Goal: Task Accomplishment & Management: Complete application form

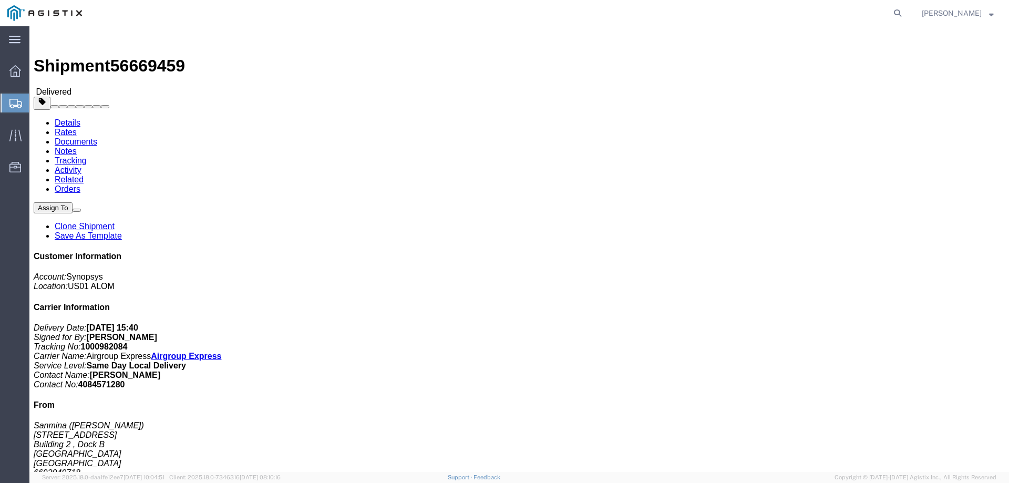
click img
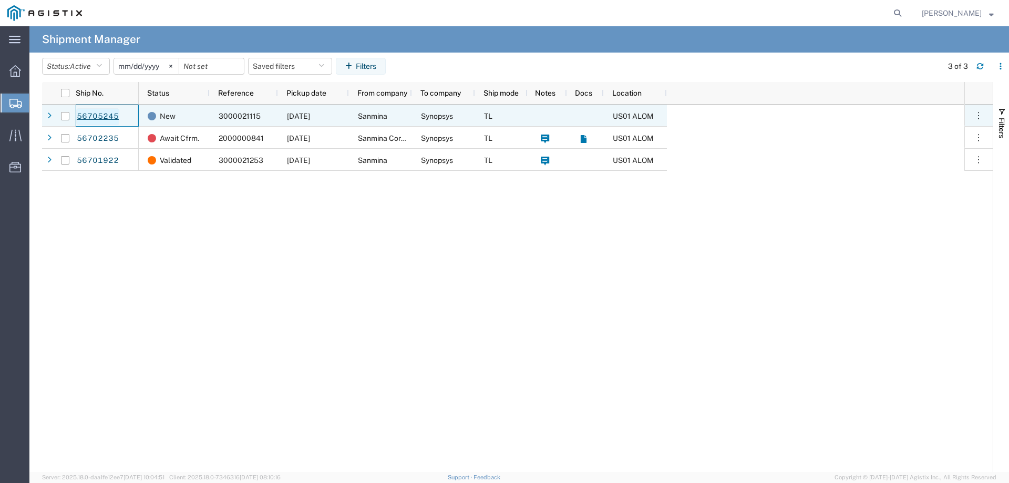
click at [102, 118] on link "56705245" at bounding box center [97, 116] width 43 height 17
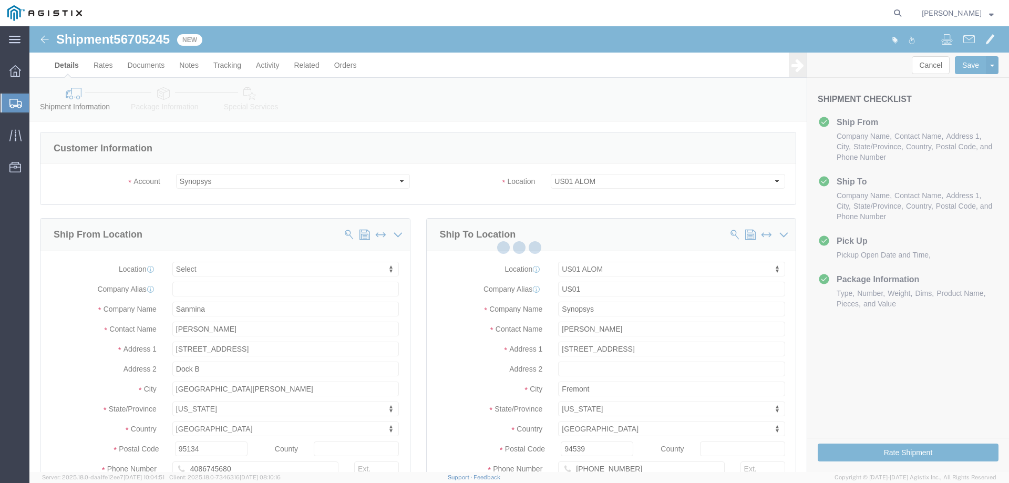
select select
select select "65511"
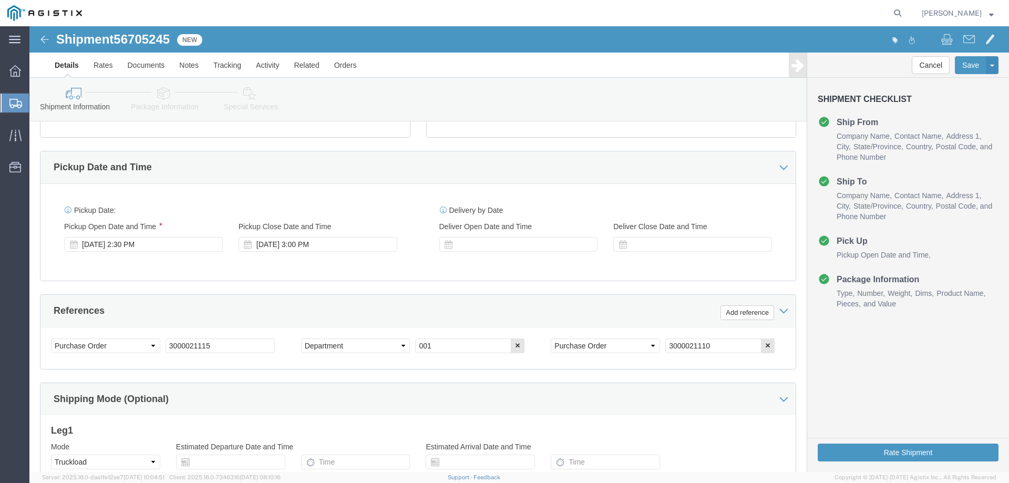
scroll to position [420, 0]
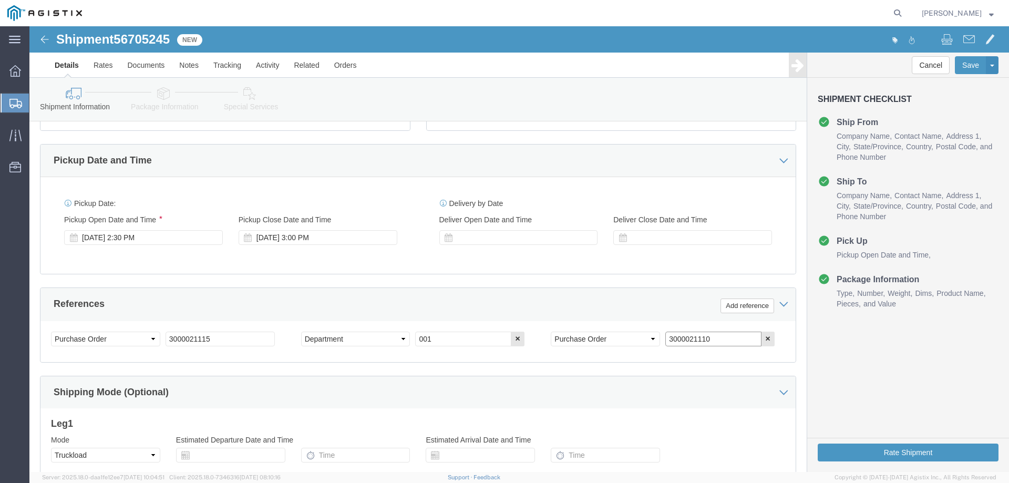
click input "3000021110"
paste input "032"
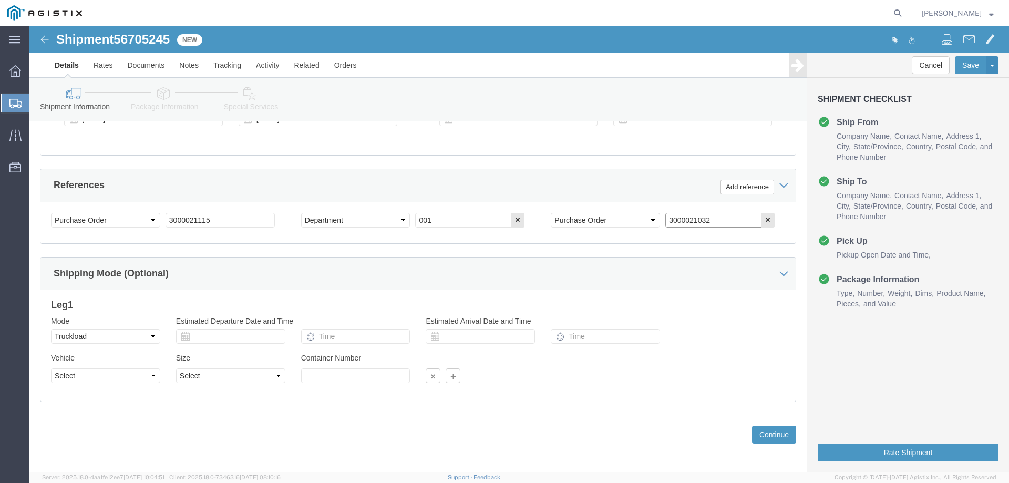
scroll to position [543, 0]
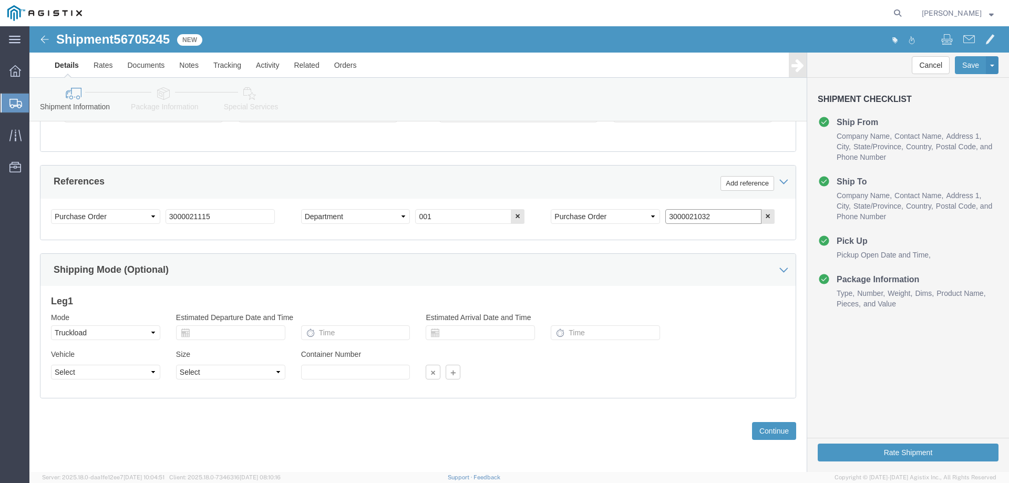
type input "3000021032"
click button "Continue"
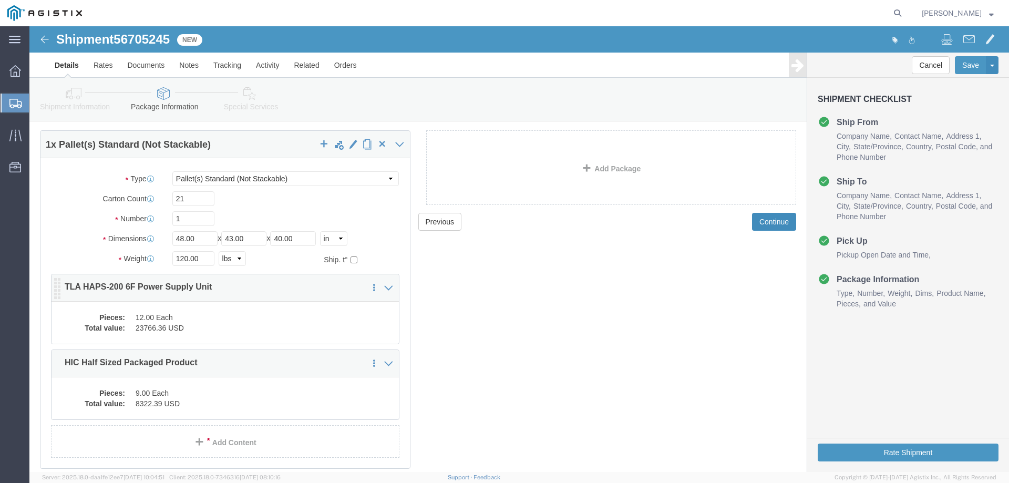
scroll to position [73, 0]
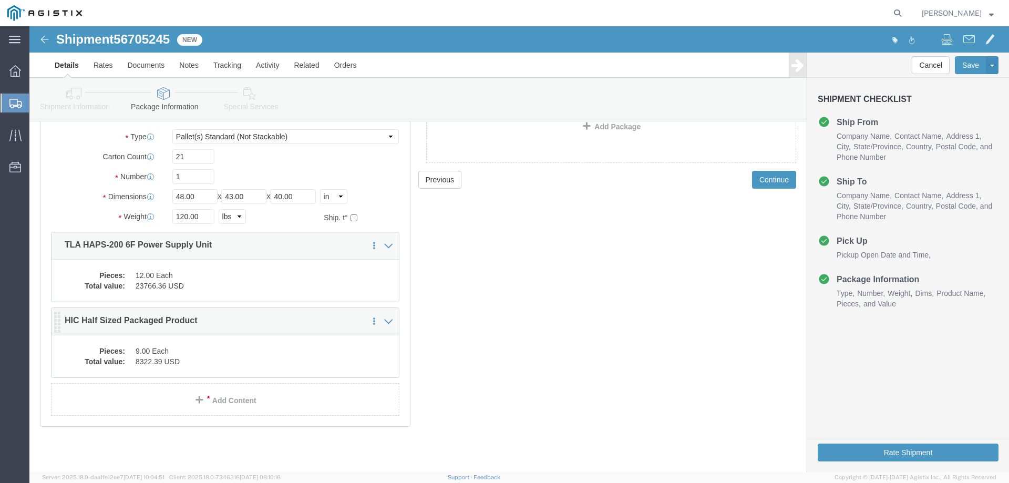
click p "HIC Half Sized Packaged Product"
click dd "9.00 Each"
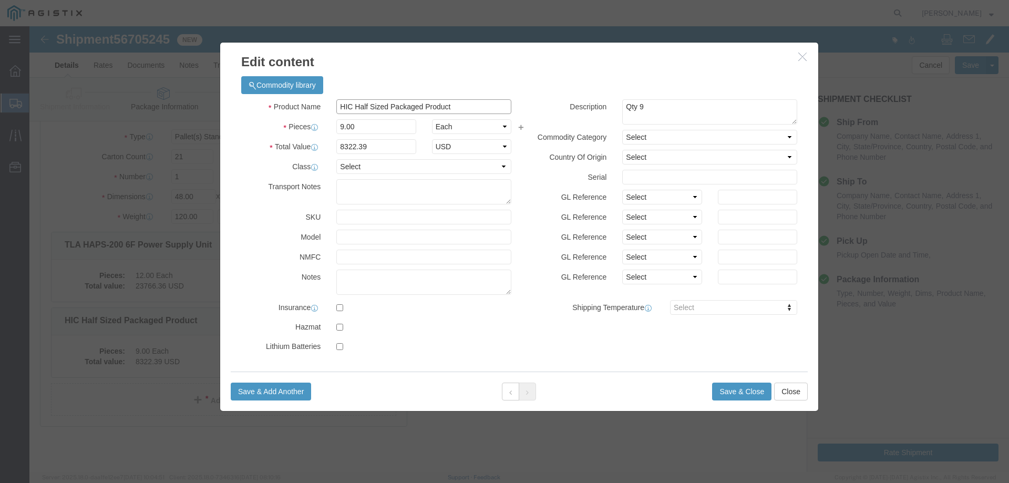
click input "HIC Half Sized Packaged Product"
click input "9.00"
type input "5.00"
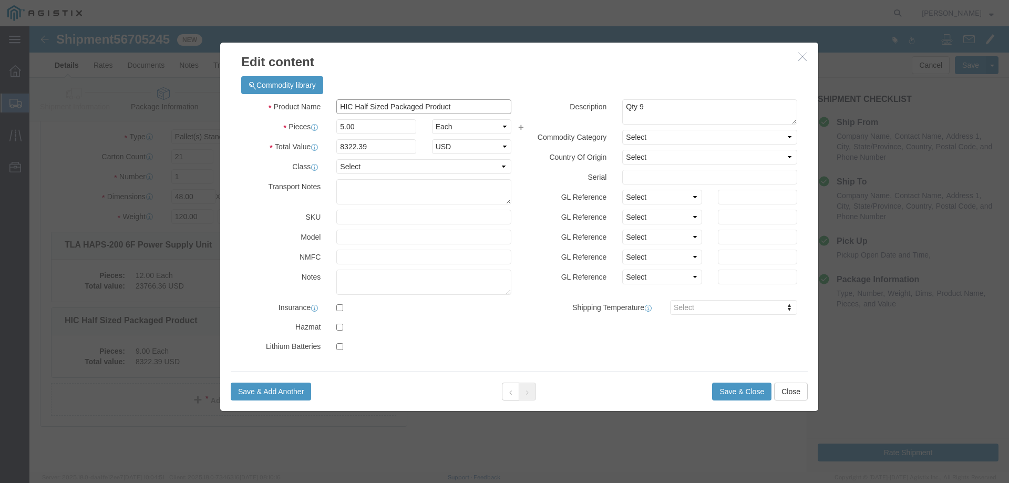
type input "4623.55"
click input "HIC Half Sized Packaged Product"
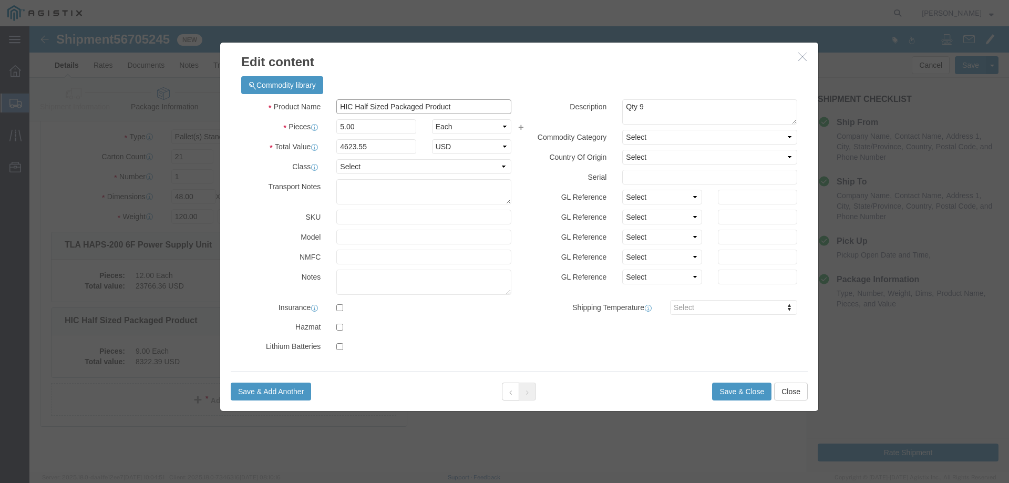
click input "HIC Half Sized Packaged Product"
paste input "CLK_HUB_2-10"
type input "CLK_HUB_2-10"
click textarea "Qty 9"
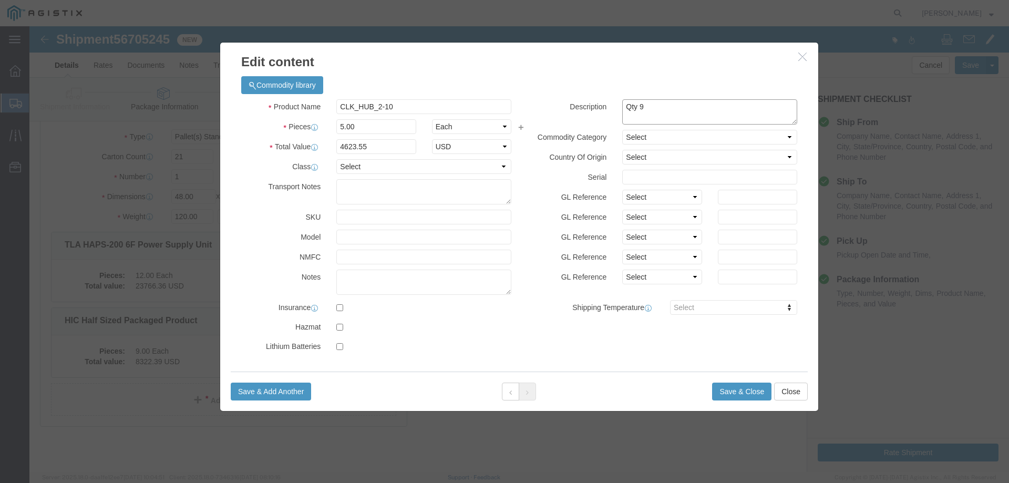
click textarea "Qty 9"
type textarea "Qty 5"
click button "Save & Close"
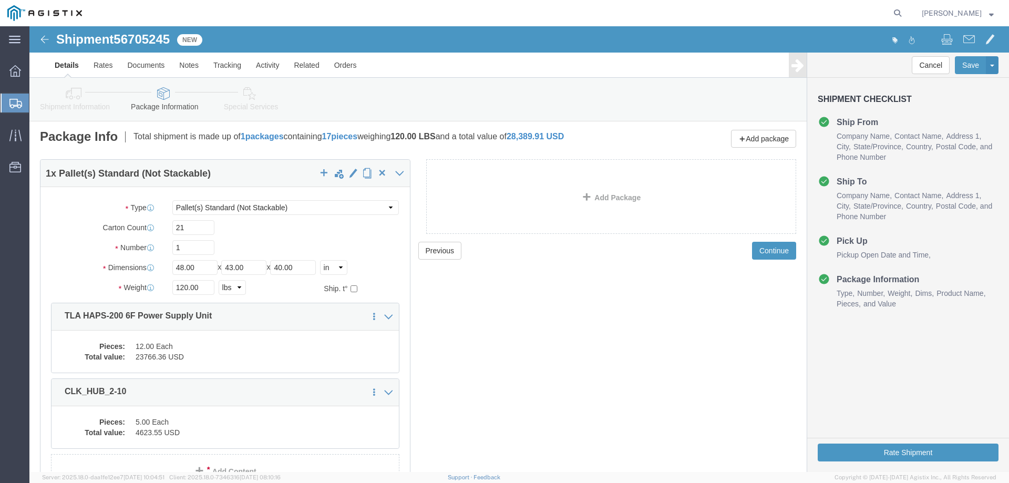
scroll to position [0, 0]
click input "21"
type input "17"
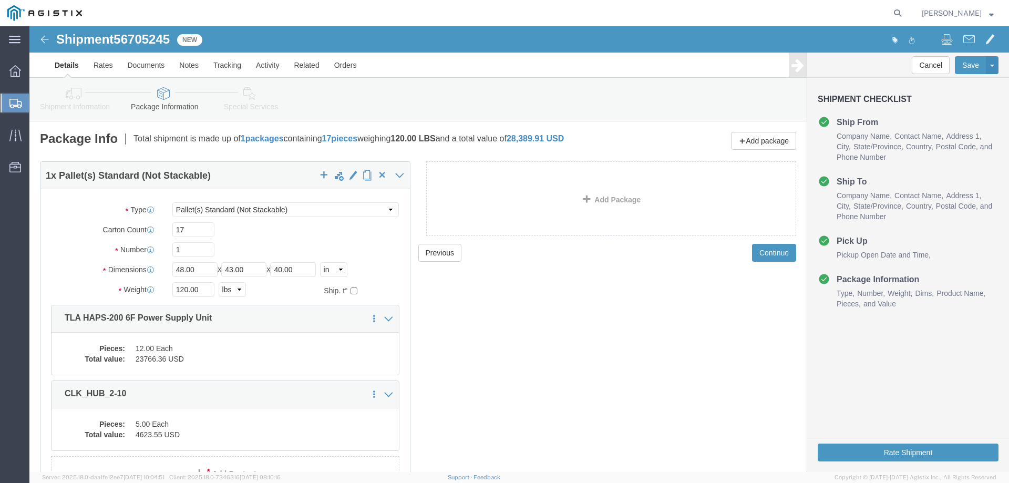
click div "Previous Continue"
click icon
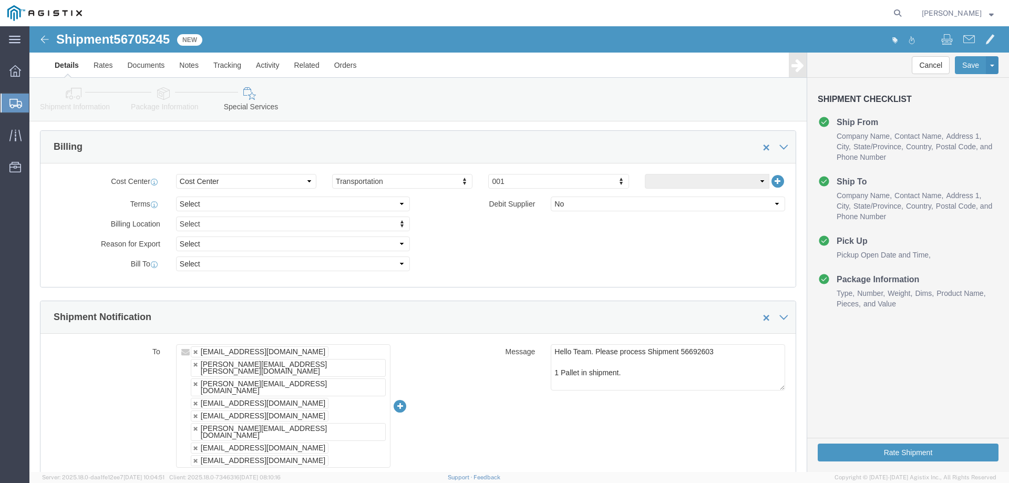
scroll to position [490, 0]
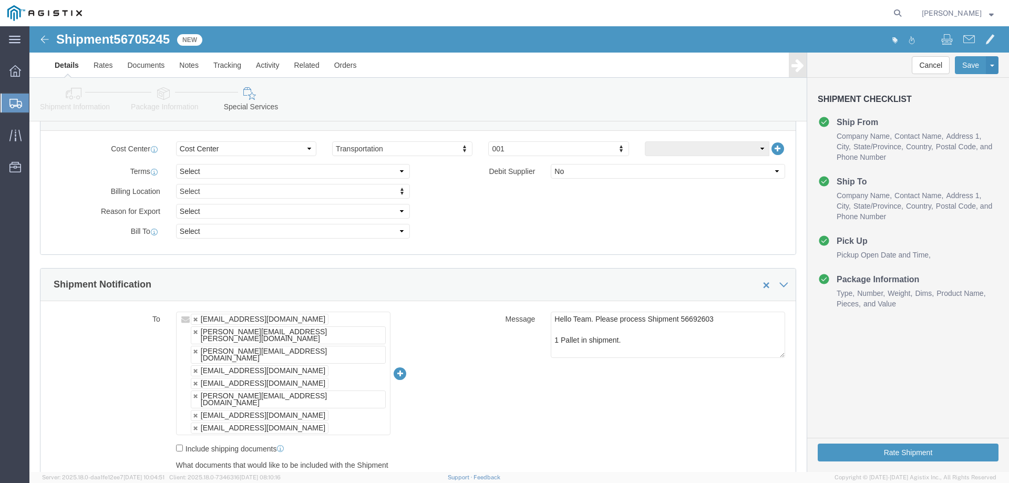
click span "56705245"
copy span "56705245"
click textarea "Hello Team. Please process Shipment 56692603 1 Pallet in shipment."
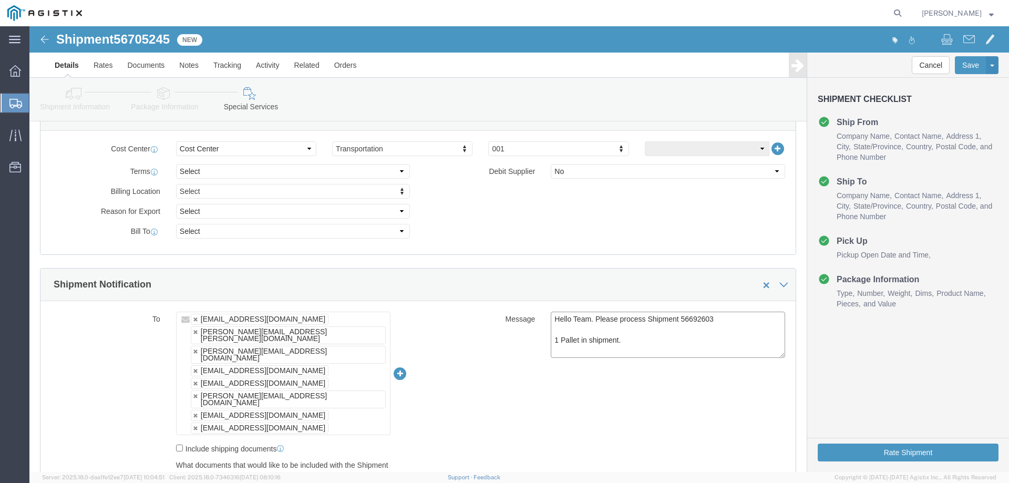
paste textarea "705245"
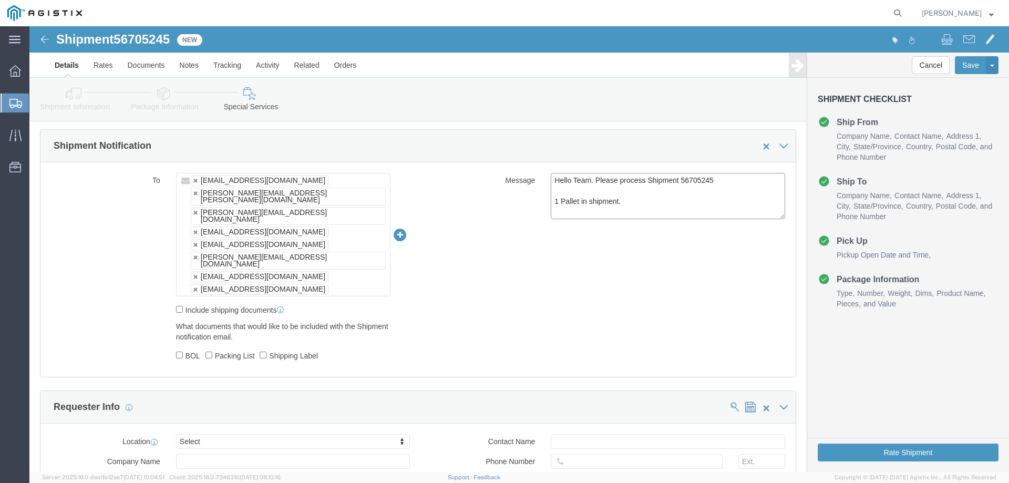
scroll to position [631, 0]
type textarea "Hello Team. Please process Shipment 56705245 1 Pallet in shipment."
click input "text"
click button "Rate Shipment"
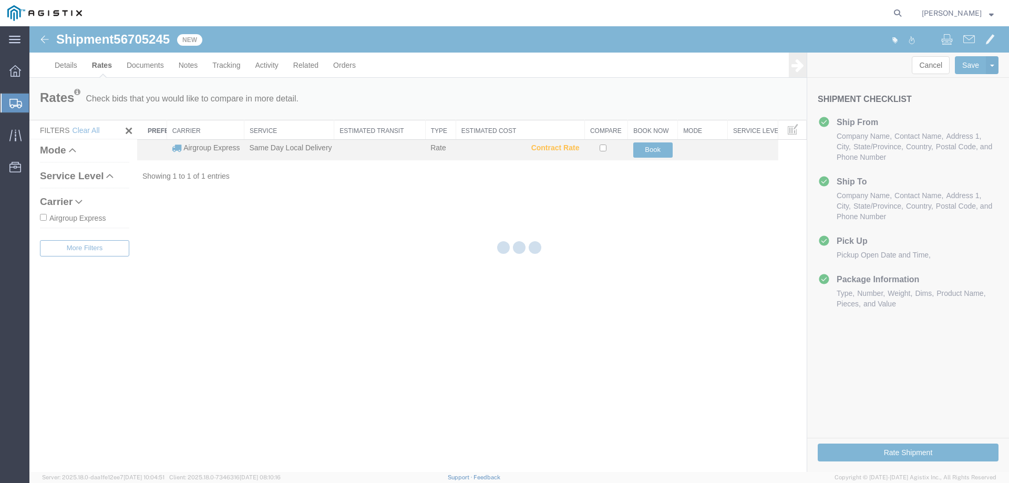
scroll to position [0, 0]
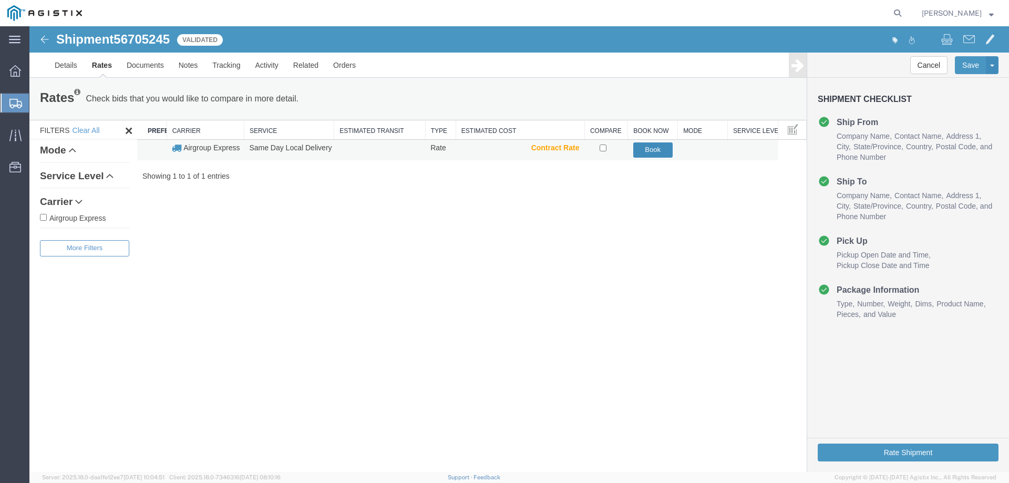
click at [655, 153] on button "Book" at bounding box center [652, 149] width 39 height 15
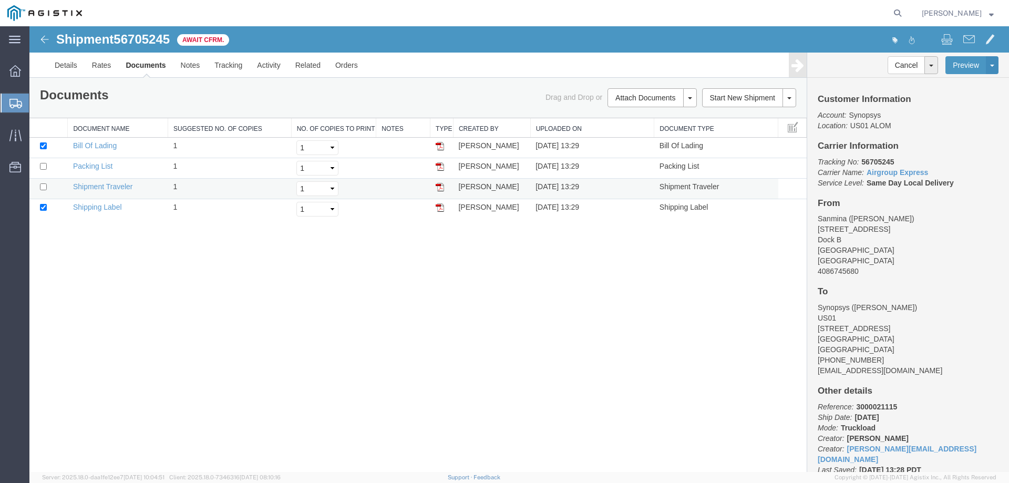
drag, startPoint x: 312, startPoint y: 290, endPoint x: 50, endPoint y: 190, distance: 280.1
click at [307, 287] on div "Shipment 56705245 4 of 4 Await Cfrm. Details Rates Documents Notes Tracking Act…" at bounding box center [518, 249] width 979 height 446
click at [43, 170] on td at bounding box center [48, 168] width 38 height 20
click at [43, 189] on input "checkbox" at bounding box center [43, 186] width 7 height 7
checkbox input "true"
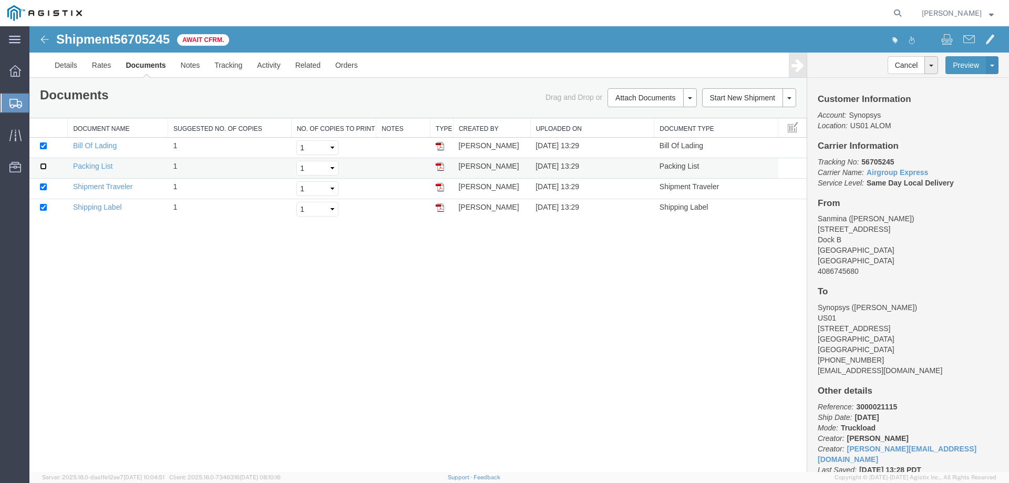
click at [43, 163] on input "checkbox" at bounding box center [43, 166] width 7 height 7
checkbox input "true"
click at [660, 115] on link "Print Documents" at bounding box center [650, 116] width 91 height 16
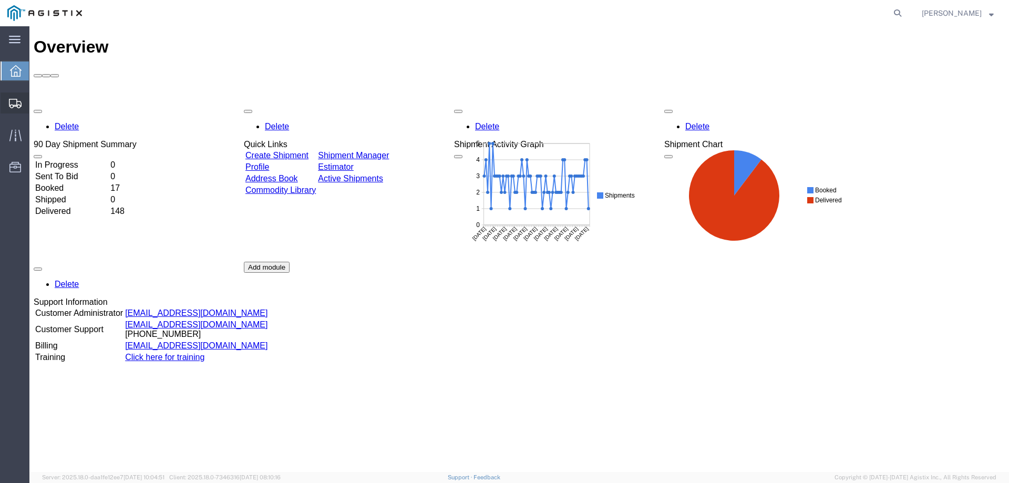
click at [0, 0] on span "Create from Template" at bounding box center [0, 0] width 0 height 0
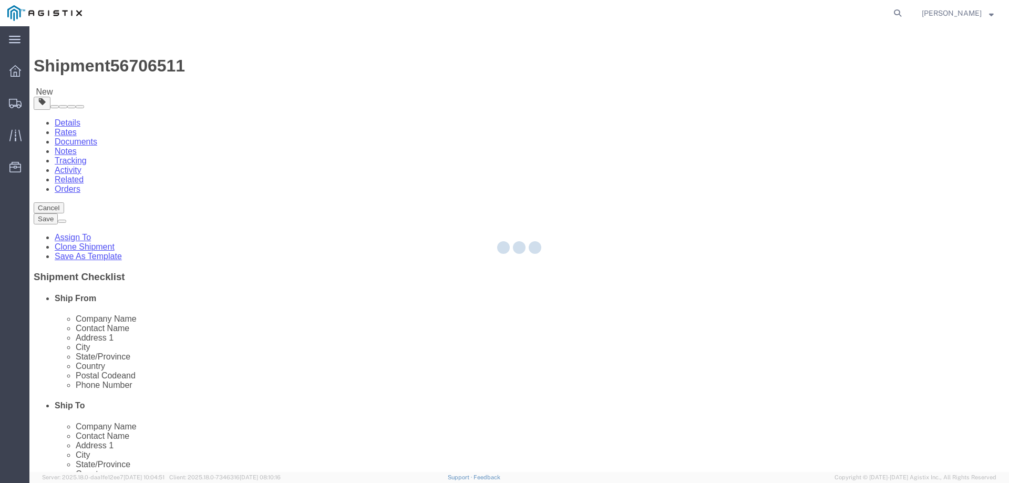
select select "65511"
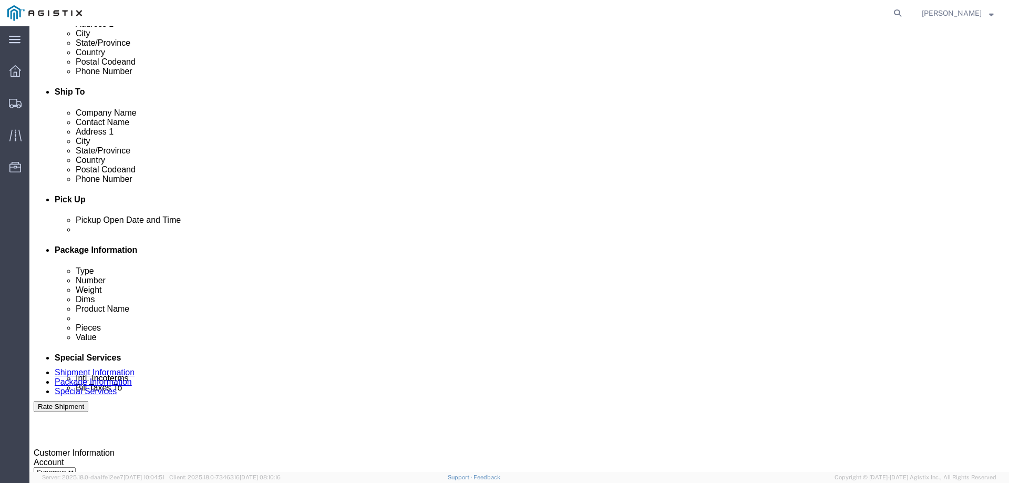
scroll to position [315, 0]
click div "Delivery Start Date Delivery Start Time Deliver Open Date and Time"
click div
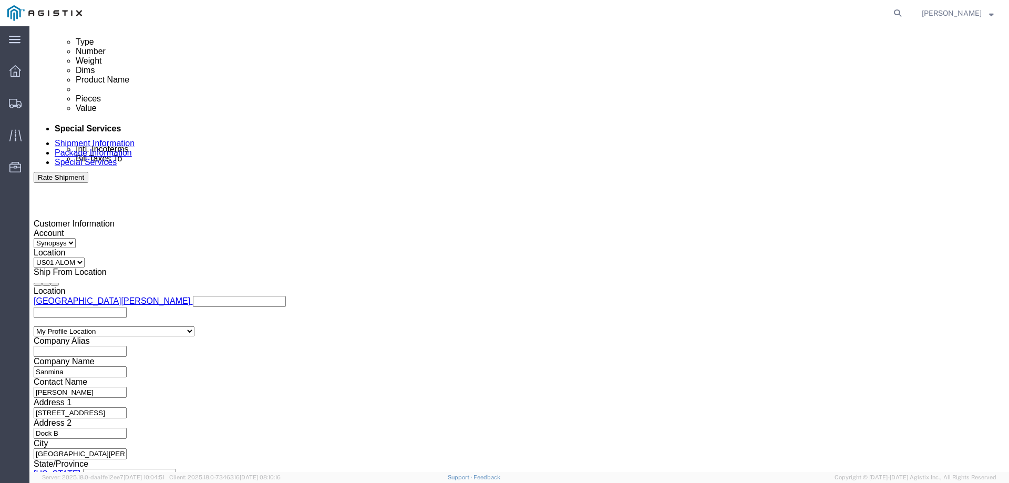
click button "Apply"
click div "Select Account Type Activity ID Airline Appointment Number ASN Batch Request # …"
click input "001"
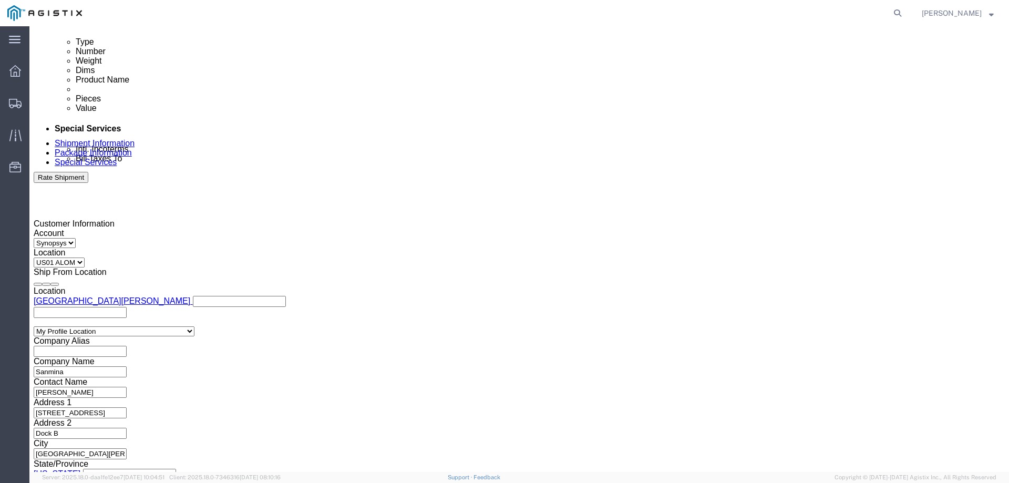
click div "Shipping Mode (Optional)"
click input "C032171, C032174, C032175"
click icon "button"
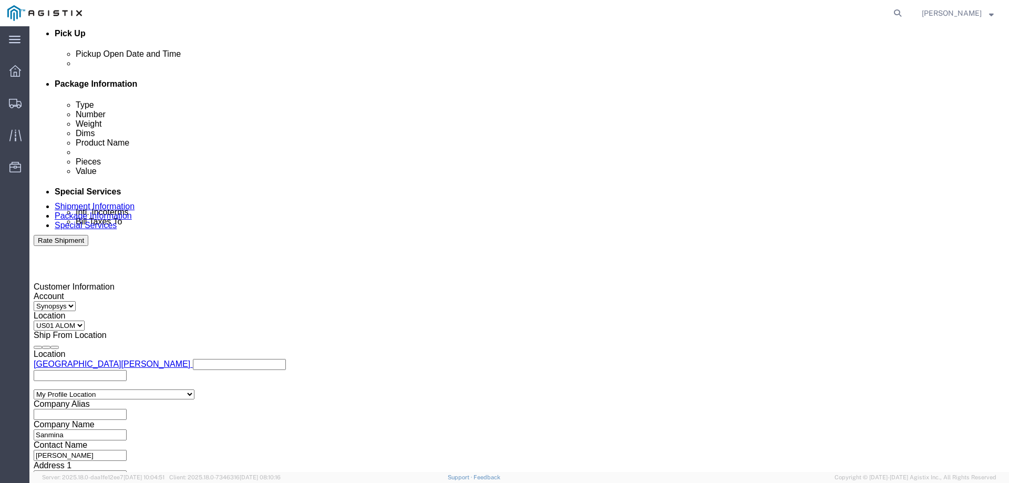
scroll to position [473, 0]
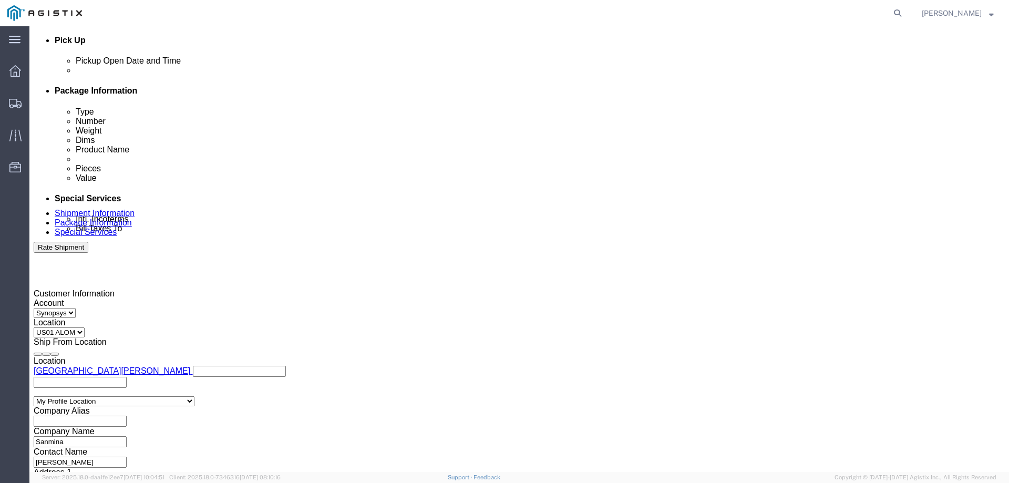
click input "3000020981"
click input "3000020983,"
paste input "2000000841"
type input "3000020983, 2000000841"
click div "Customer Information Account Select Sanmina Synopsys Location Select US01 [GEOG…"
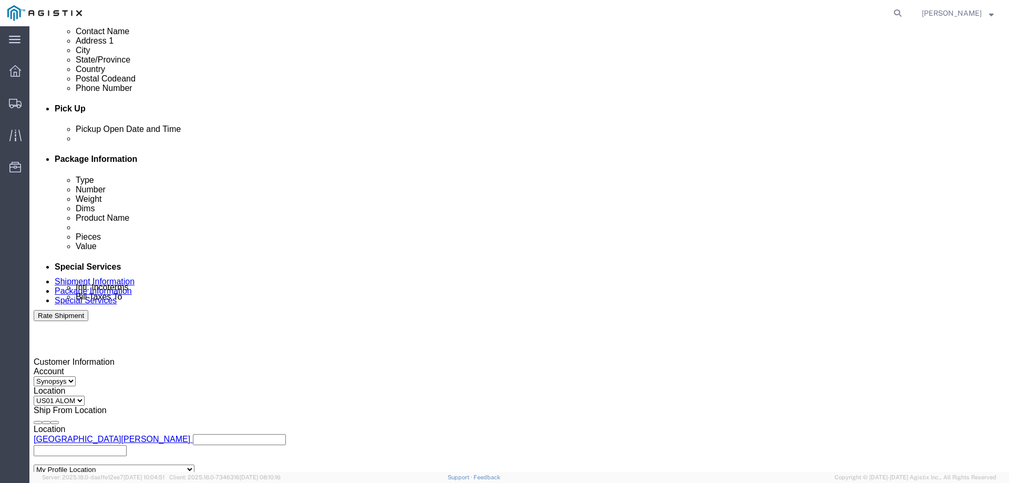
scroll to position [402, 0]
click div
click div "Close Time 5:46 PM [DATE] 5:46 PM - [DATE] 5:46 PM Cancel Apply"
click button "Apply"
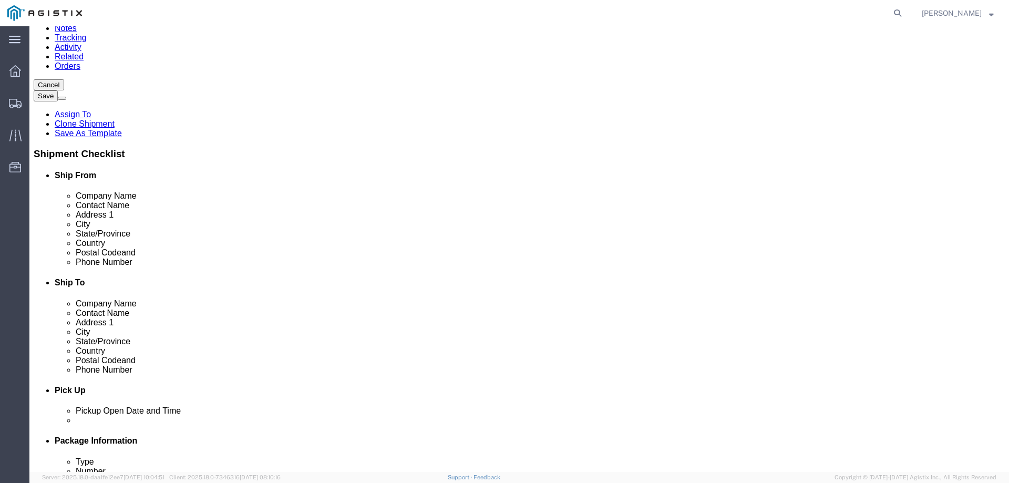
scroll to position [122, 0]
click input "[PERSON_NAME]"
type input "M"
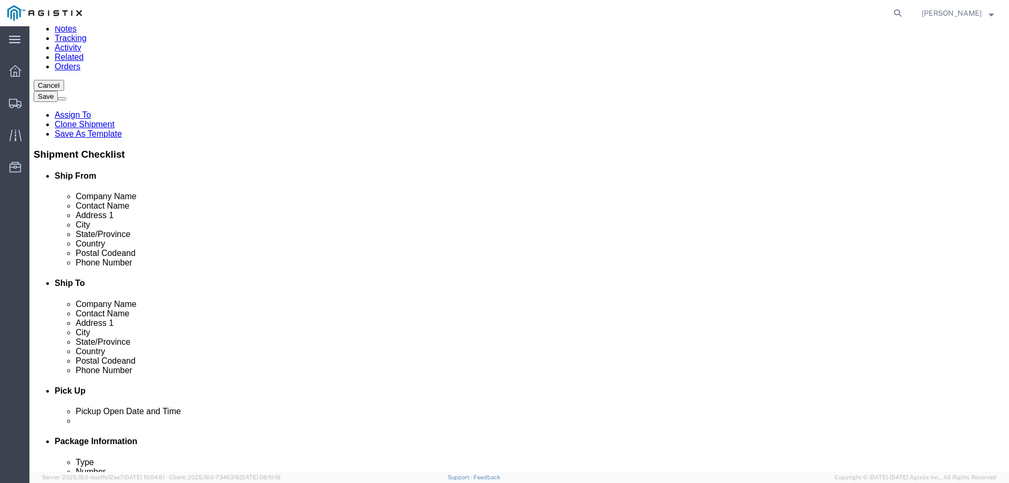
type input "[PERSON_NAME]"
click div "- Synopsys - ([PERSON_NAME]) [STREET_ADDRESS]"
select select
type input "[PERSON_NAME]"
type input "[PHONE_NUMBER]"
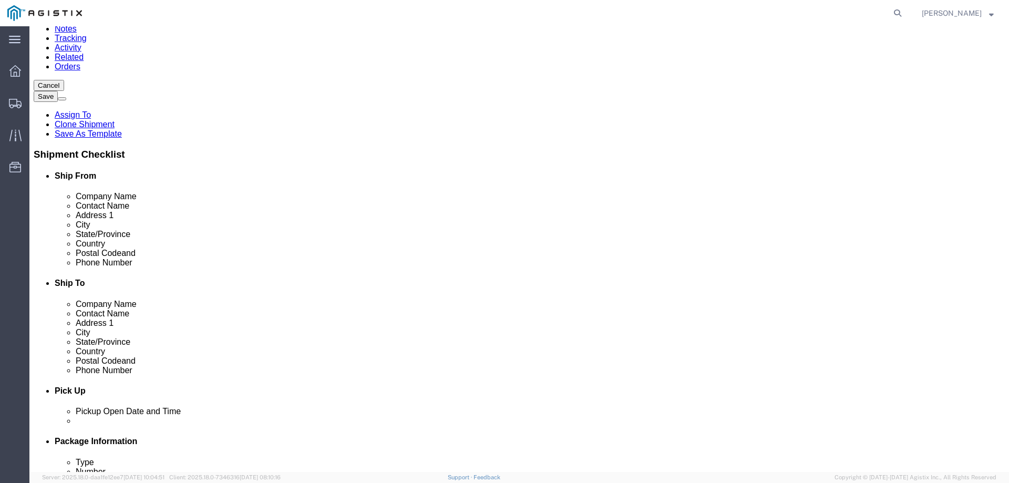
type input "[EMAIL_ADDRESS][DOMAIN_NAME]"
checkbox input "true"
select select "CA"
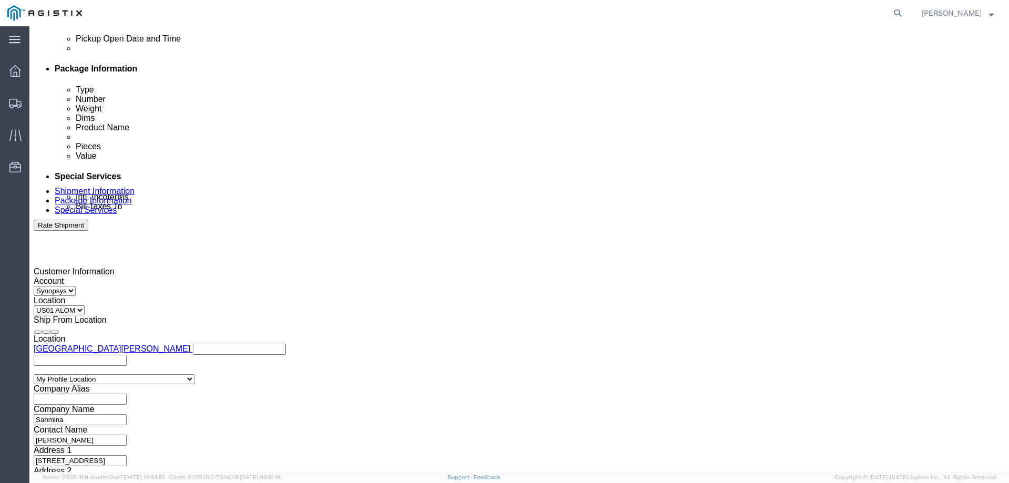
scroll to position [543, 0]
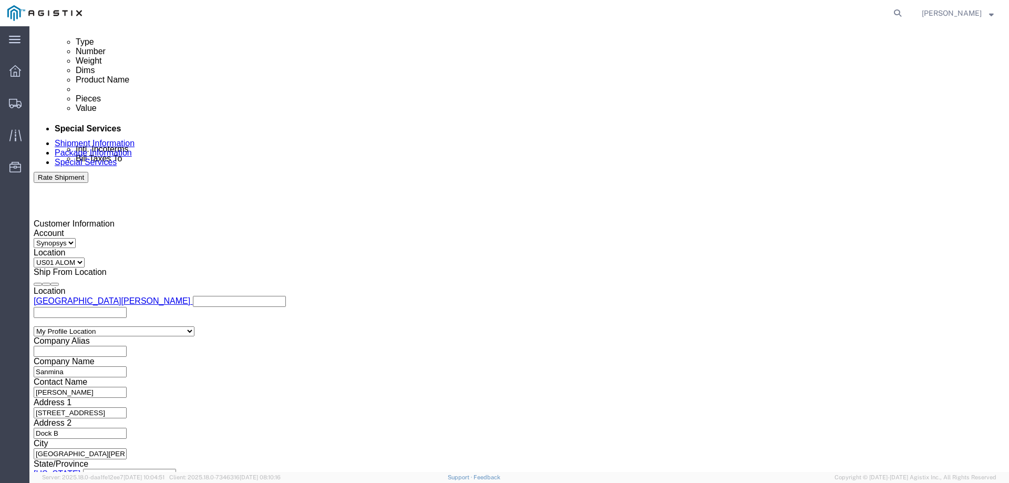
type input "[PERSON_NAME]"
click button "Continue"
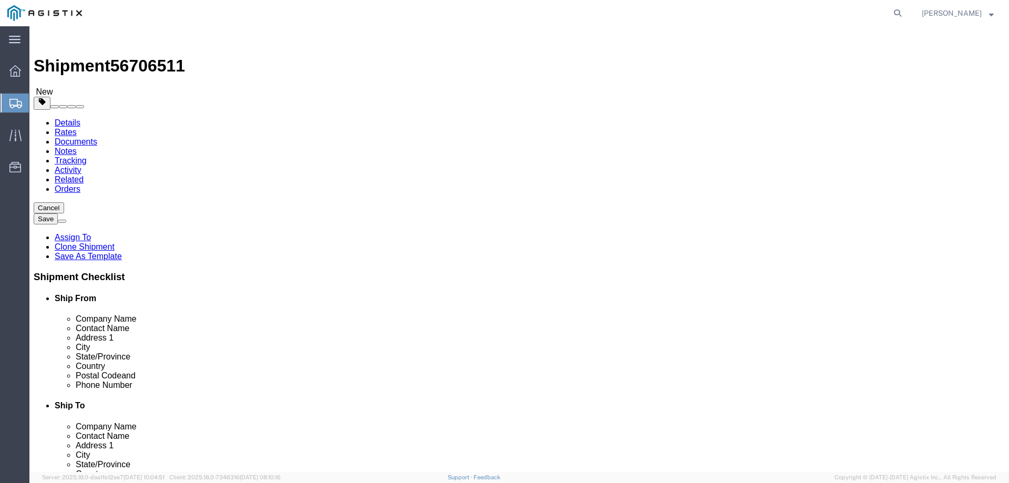
click link "Add Package"
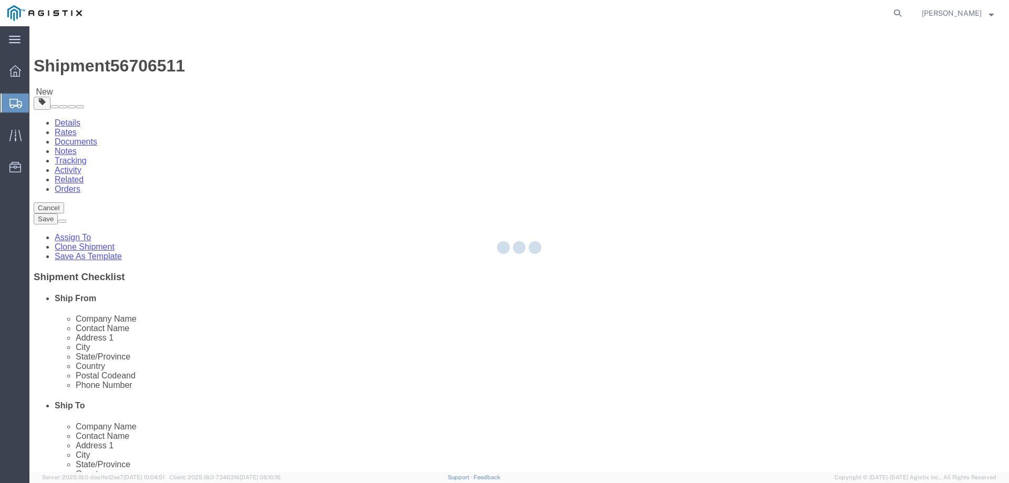
select select "PSNS"
select select "CBOX"
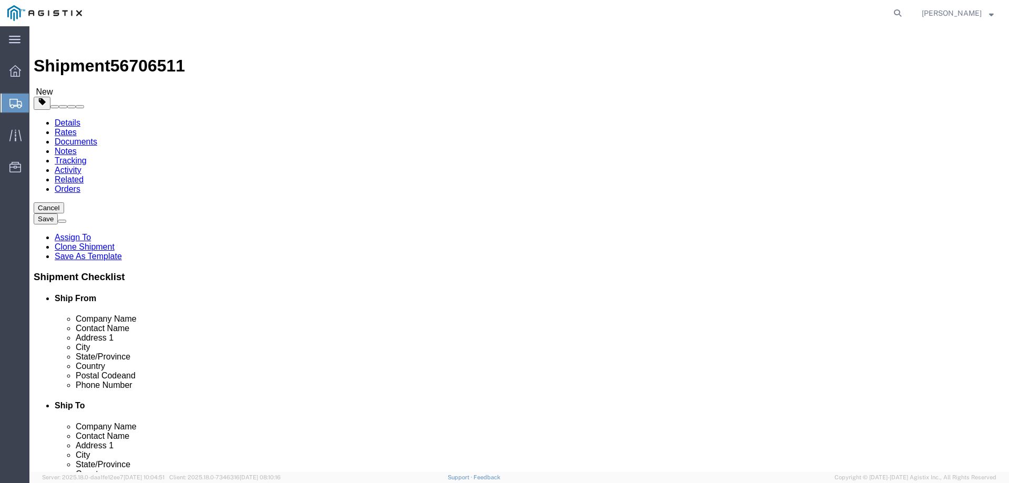
click span "button"
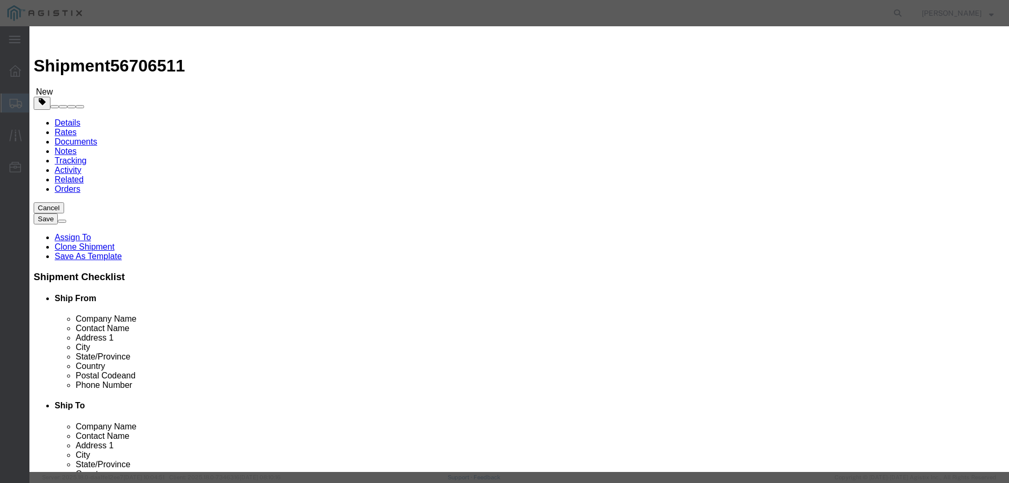
click button "Yes"
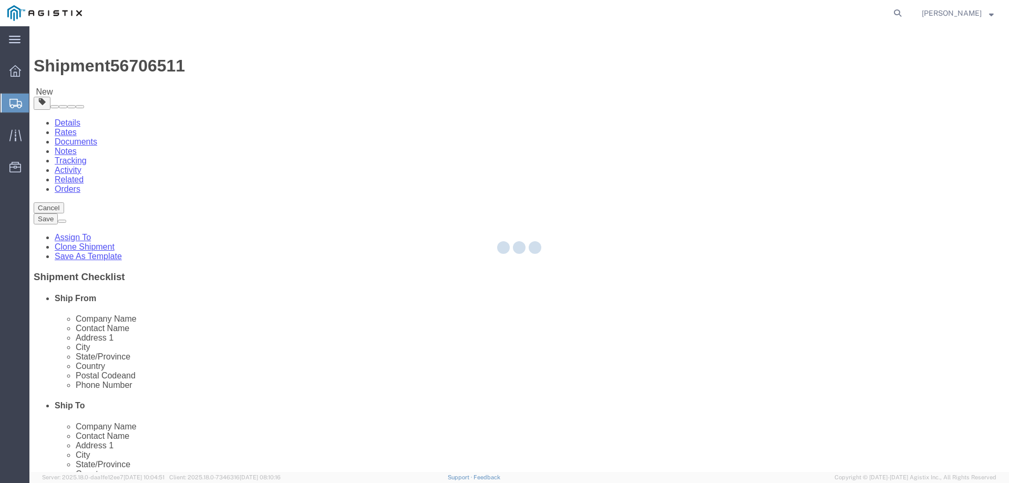
select select "PSNS"
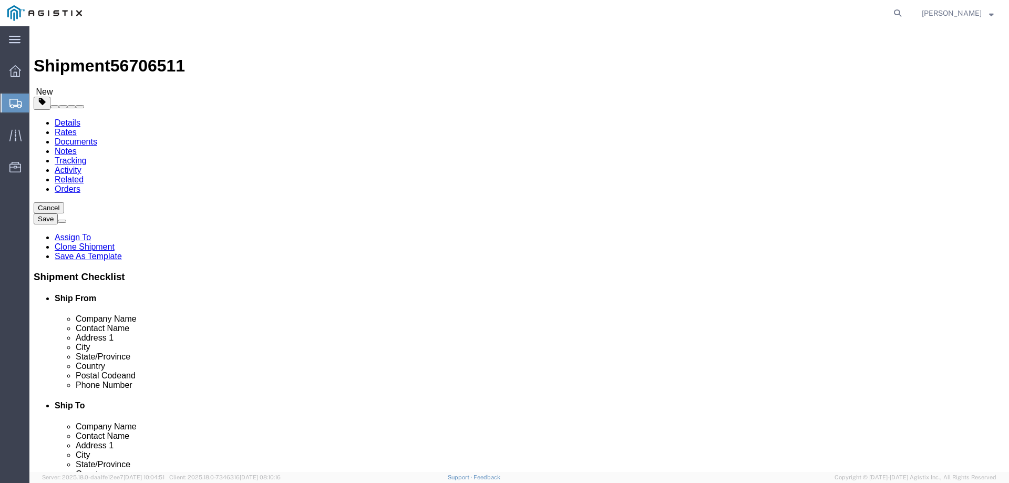
click span "button"
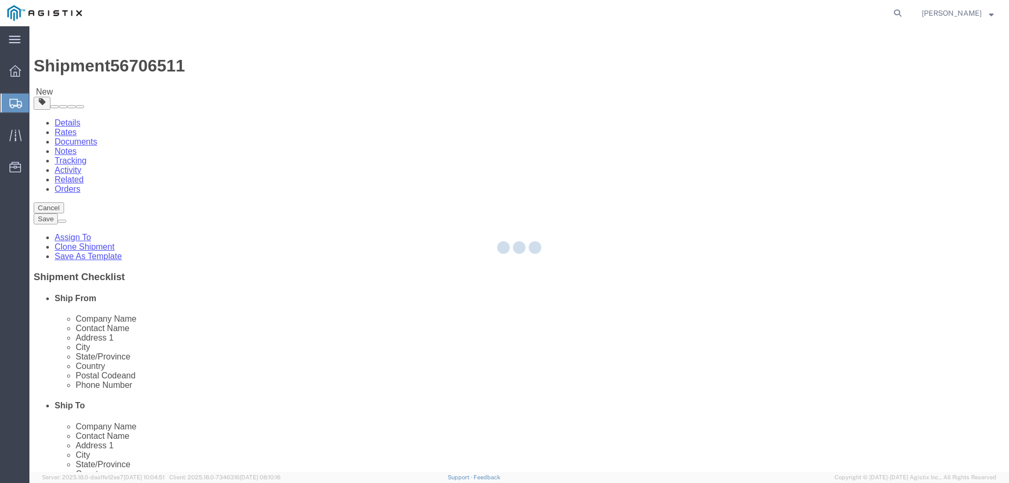
select select "PSNS"
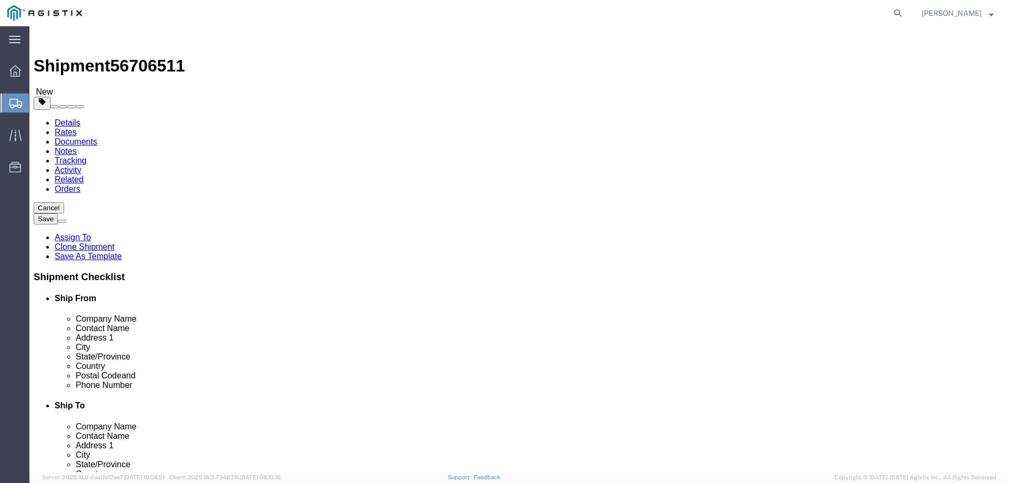
click input "3"
type input "2"
click dd "3.00 Each"
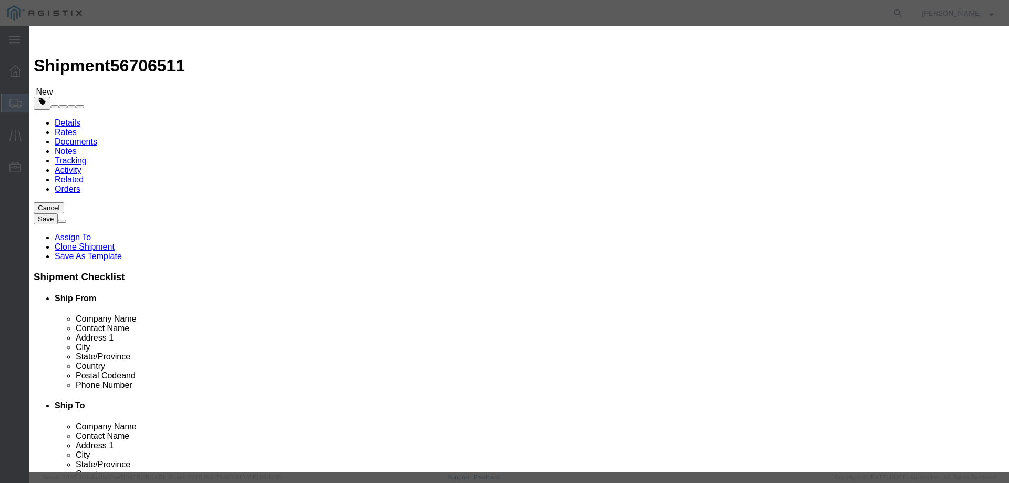
click textarea "SH100004227"
type textarea "A4 RMA Units"
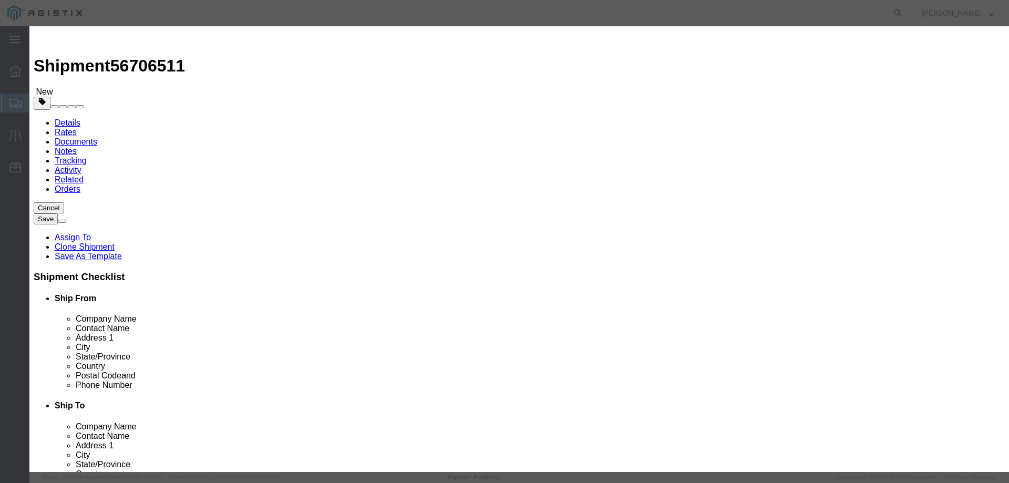
click input "HAPS 4F 100 HW -2"
type input "HAPS 4F 100 HW"
click input "3.00"
type input "2.00"
type input "0.67"
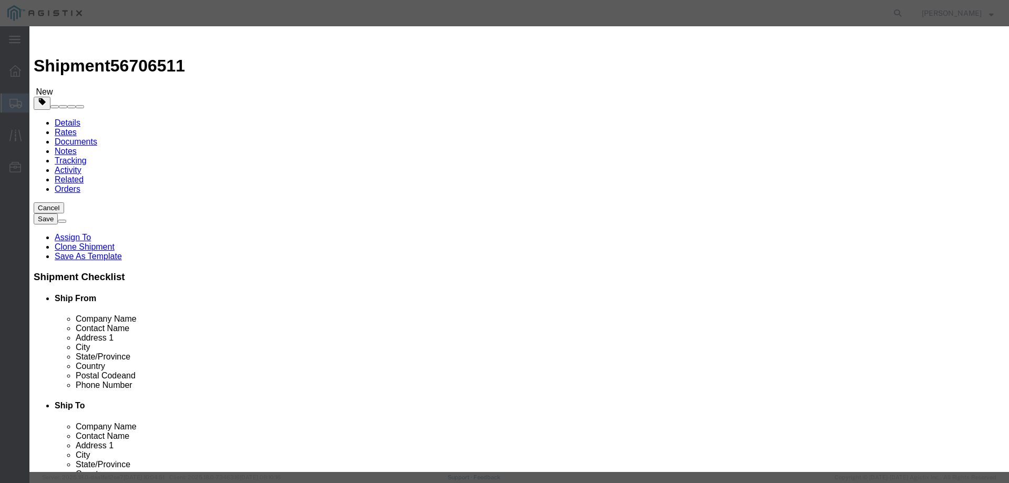
click input "C032171, C032174, C032175"
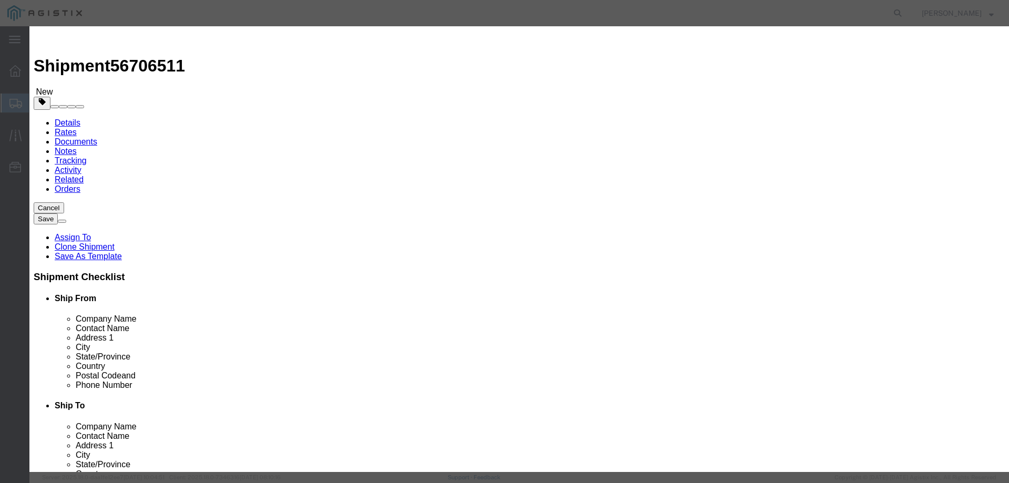
paste input "E083188 E114273"
click input "E083188 E114273"
type input "E083188, E114273"
click button "Save & Close"
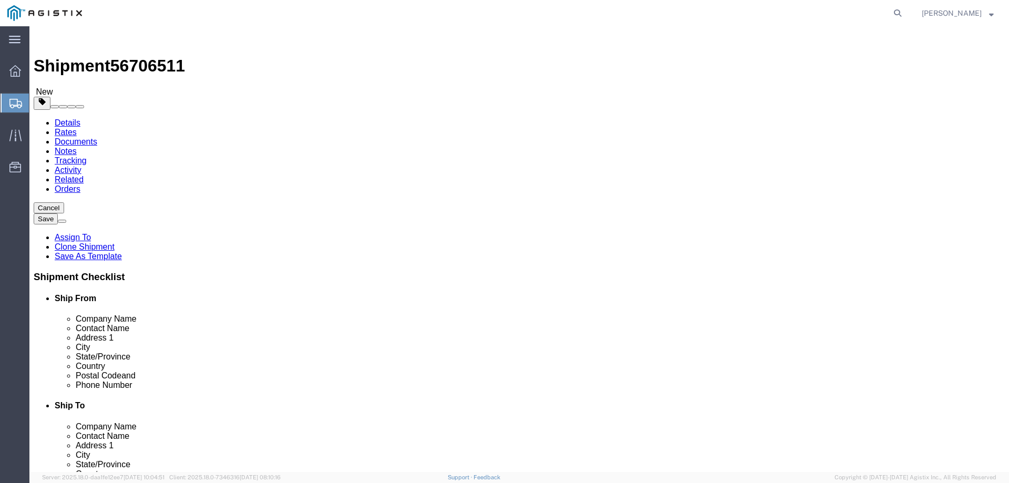
click input "165.00"
type input "110.00"
click dd "1.00 USD"
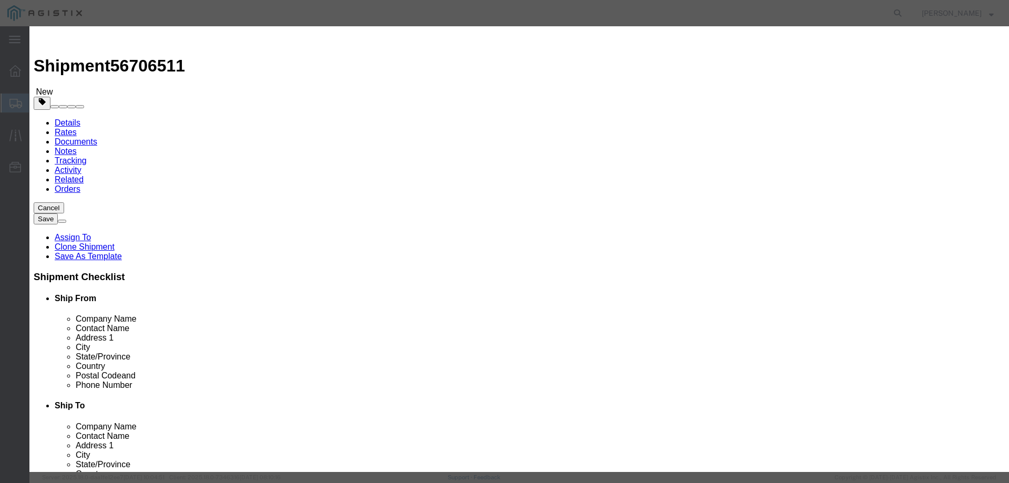
click input "C032171, C032174, C032175"
paste input "57891, C057893, and C057894"
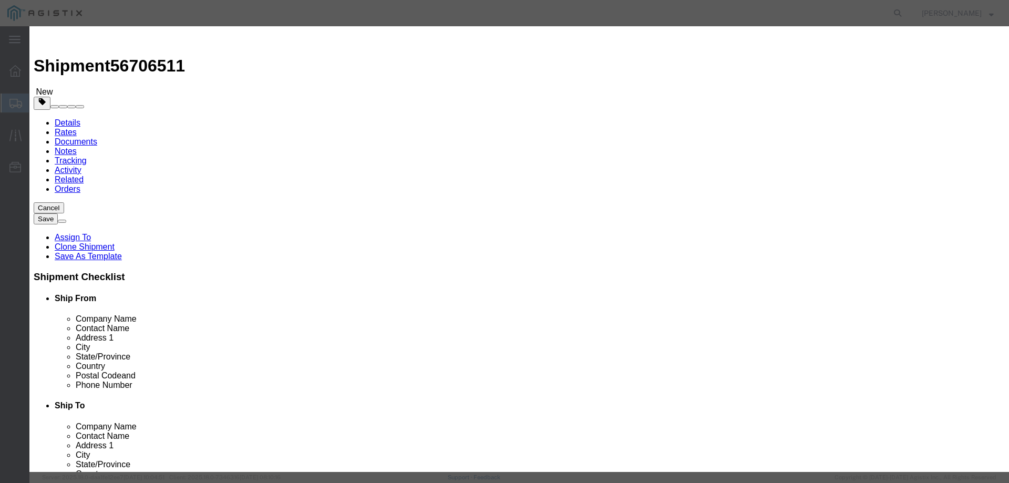
click input "C057891, C057893, and C057894"
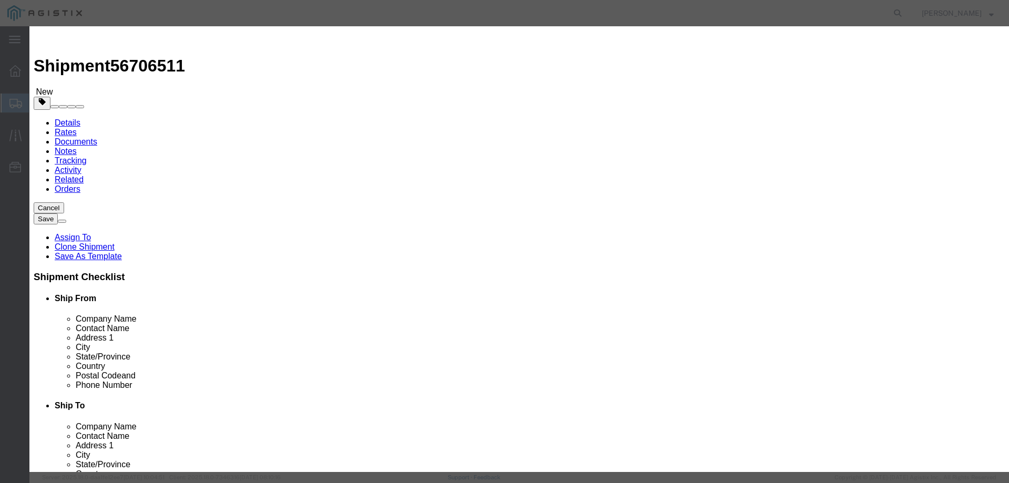
click input "C057891, C057893, and C057894"
type input "C057891, C057893, C057894"
click button "Save & Close"
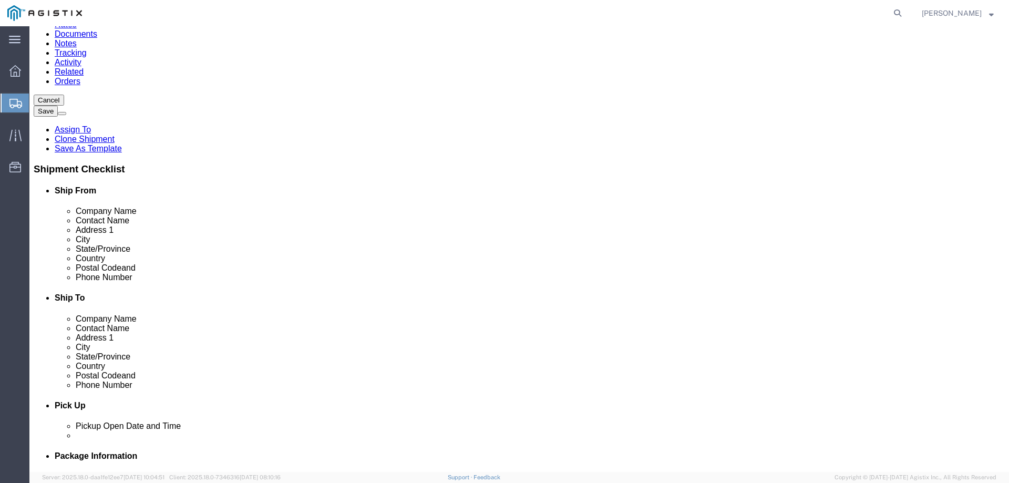
scroll to position [108, 0]
click button "Continue"
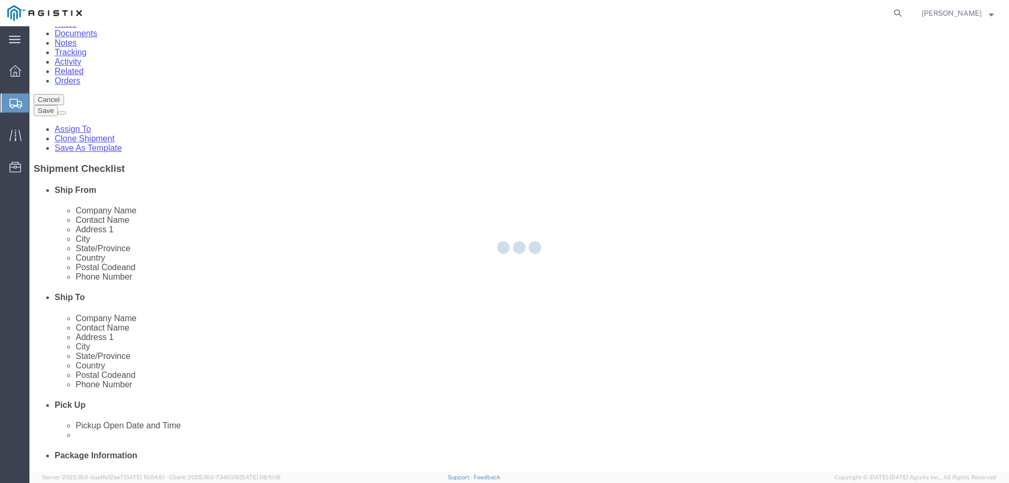
select select
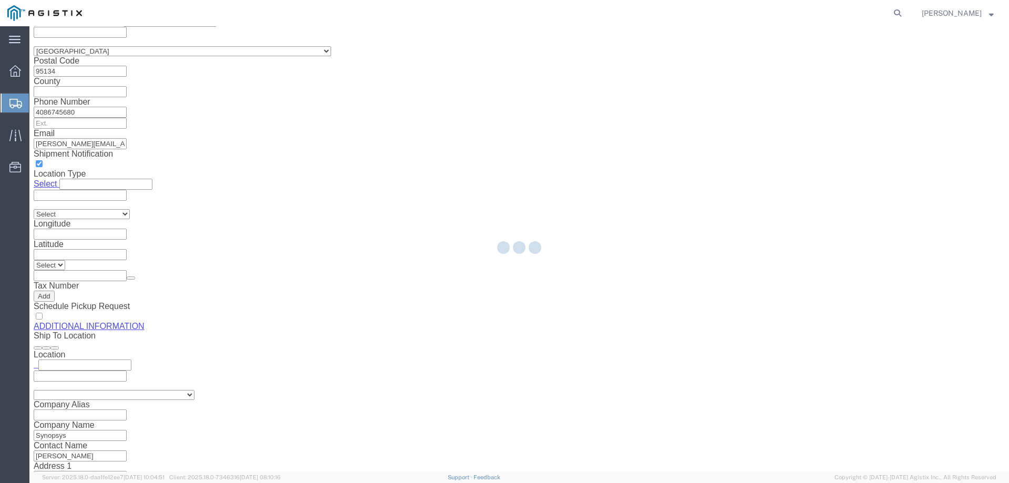
select select "COSTCENTER"
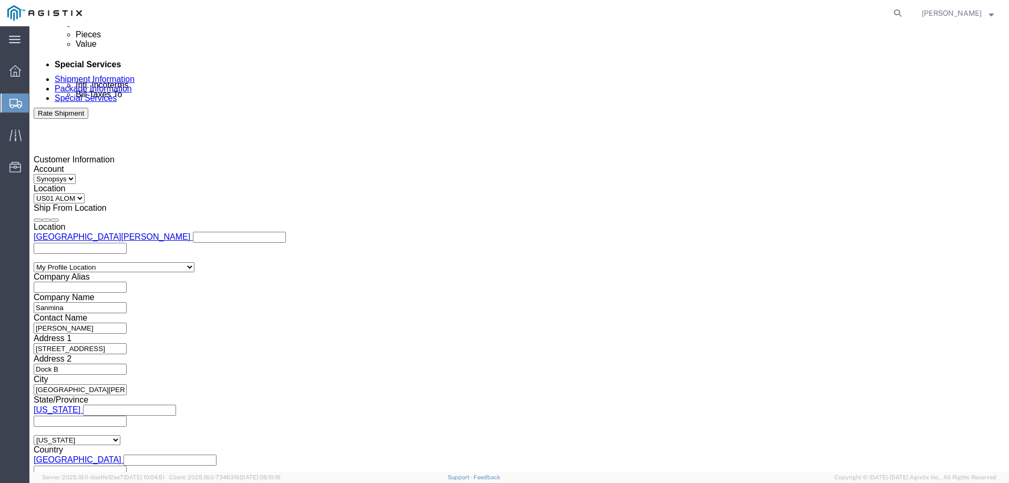
scroll to position [595, 0]
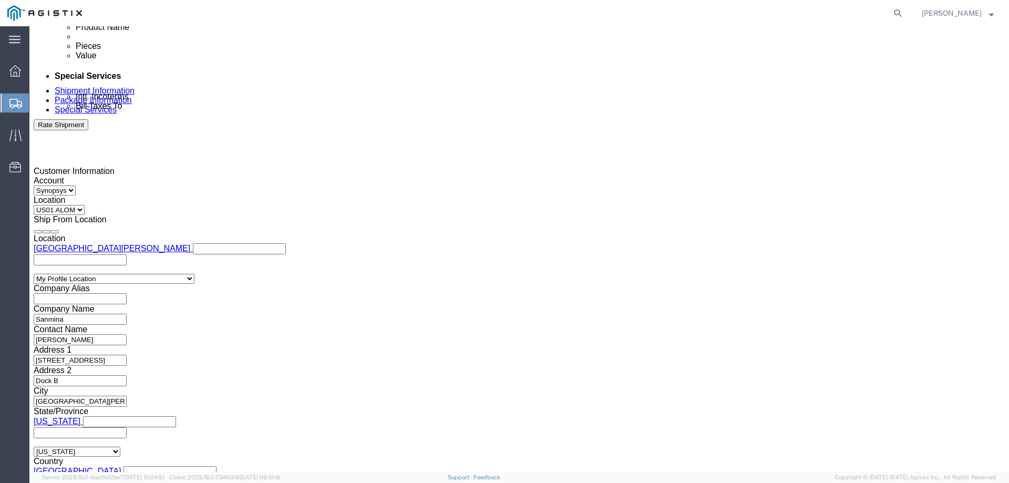
click ul "[PERSON_NAME][EMAIL_ADDRESS][PERSON_NAME][DOMAIN_NAME] [PERSON_NAME][EMAIL_ADDR…"
type input ";"
type input "[PERSON_NAME][EMAIL_ADDRESS][PERSON_NAME][DOMAIN_NAME]"
type input "[PERSON_NAME][EMAIL_ADDRESS][PERSON_NAME][DOMAIN_NAME],[PERSON_NAME][EMAIL_ADDR…"
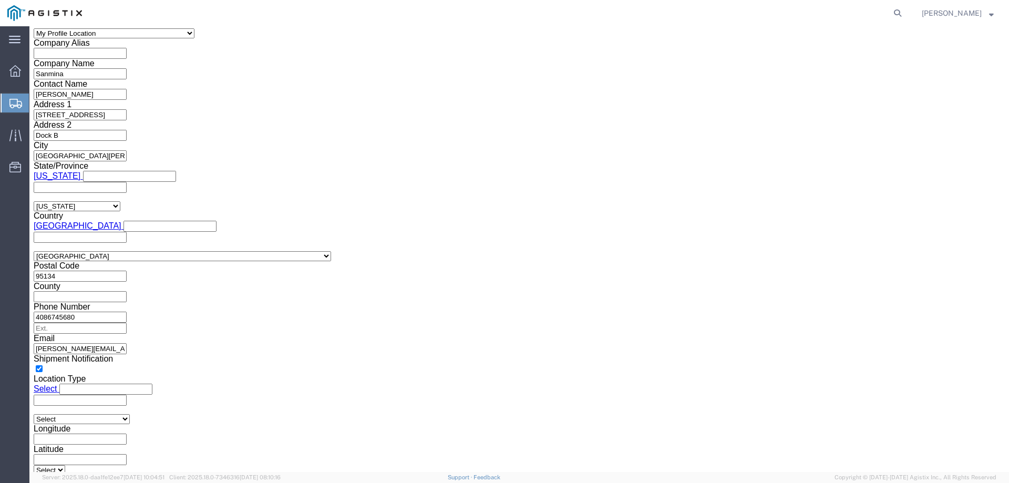
scroll to position [1070, 0]
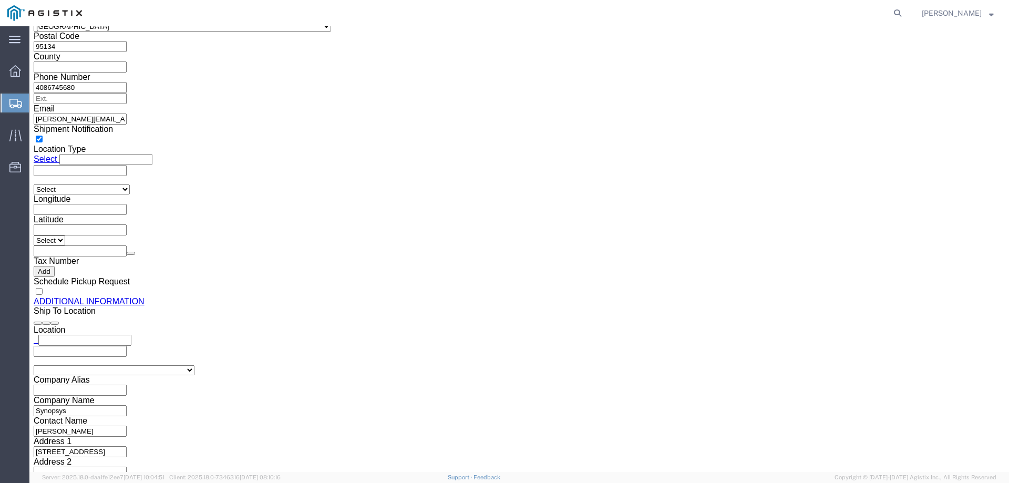
click button "Rate Shipment"
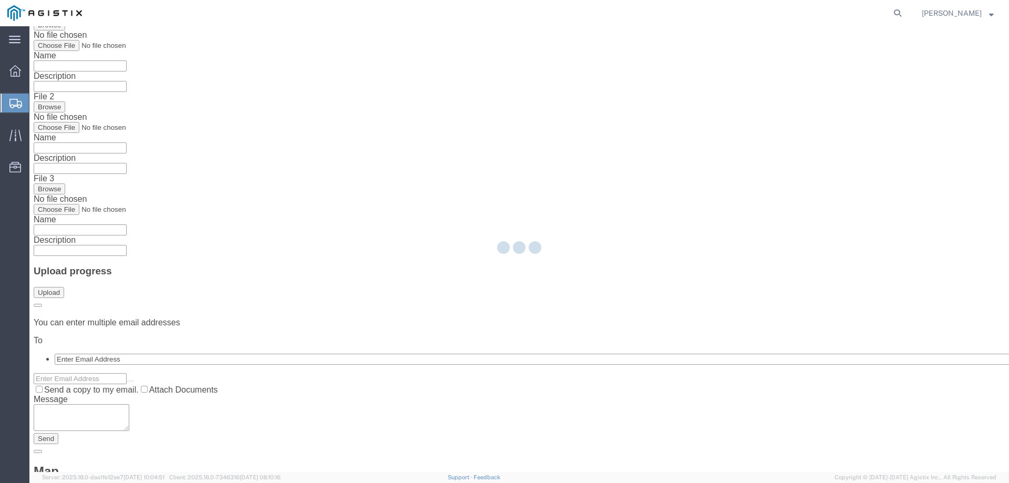
scroll to position [0, 0]
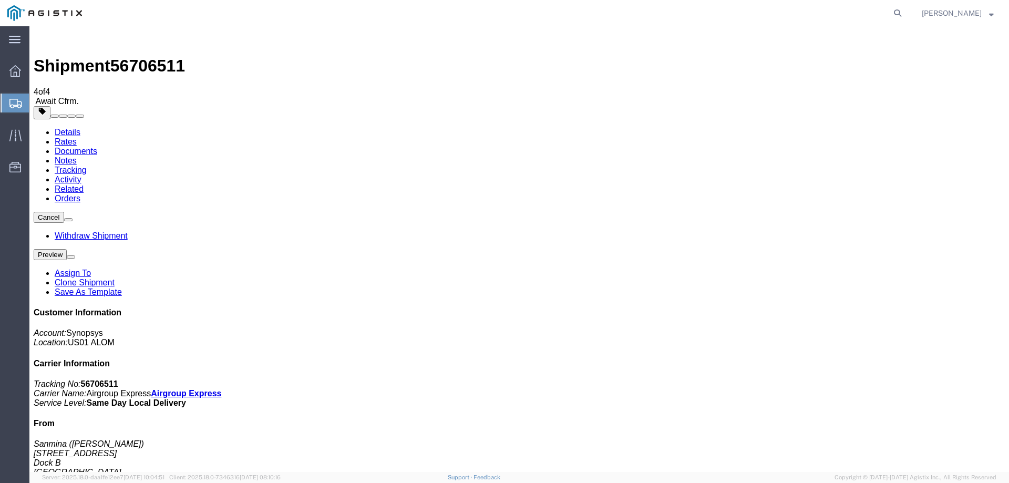
checkbox input "true"
